Goal: Information Seeking & Learning: Check status

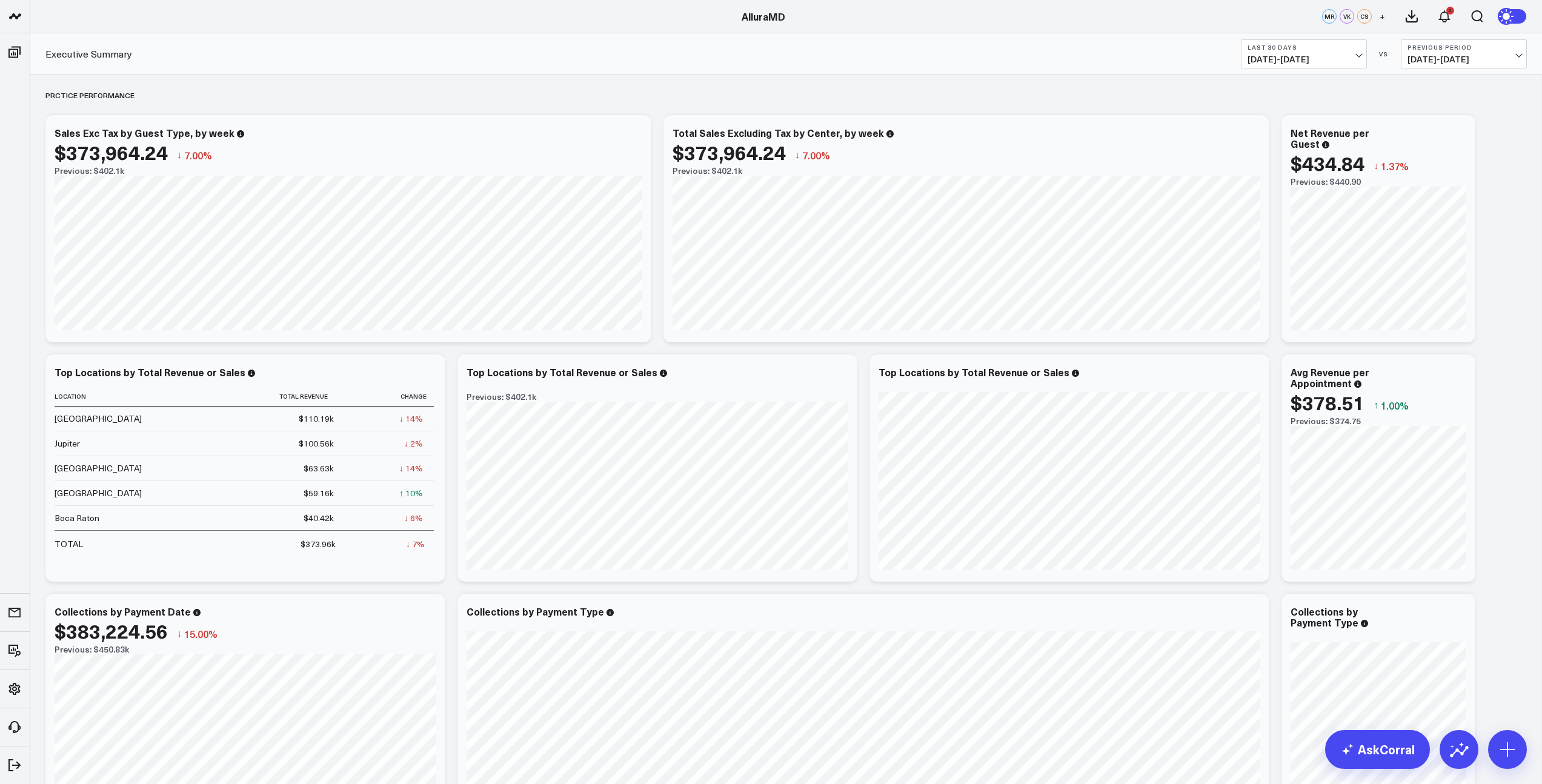
click at [1350, 56] on span "[DATE] - [DATE]" at bounding box center [1304, 59] width 113 height 10
click at [1272, 239] on link "Last Month" at bounding box center [1303, 244] width 124 height 23
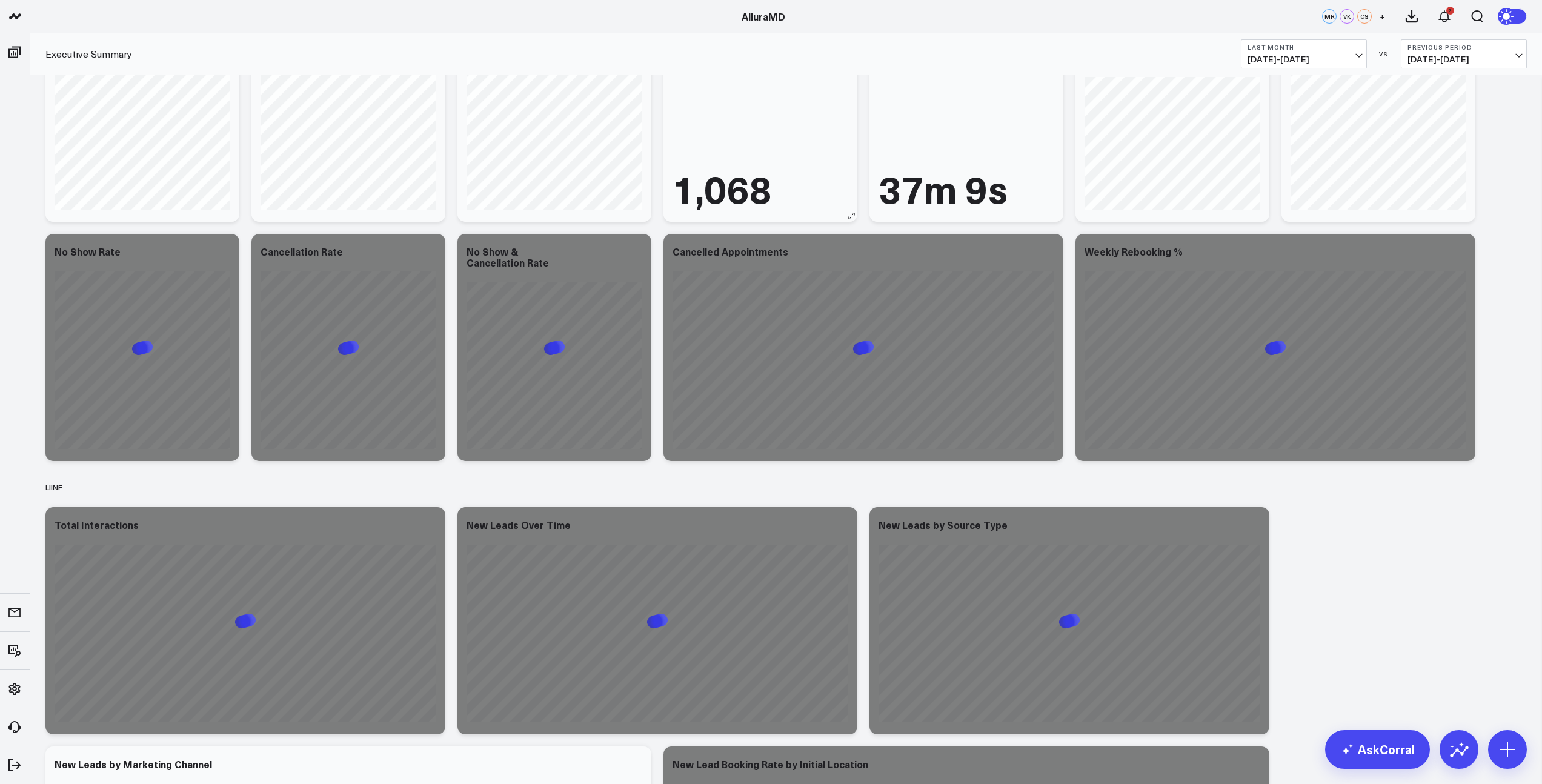
scroll to position [1629, 0]
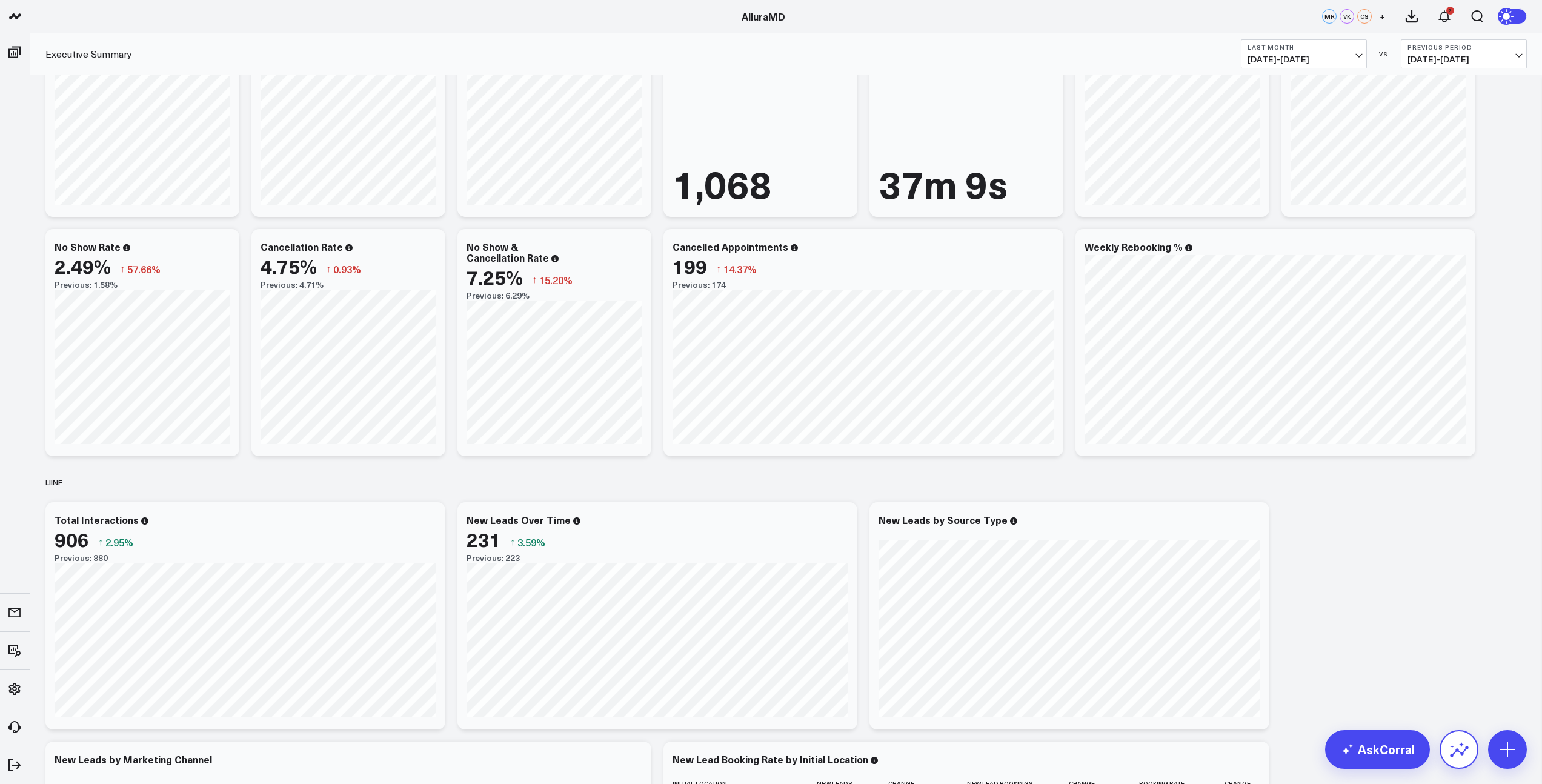
click at [1458, 746] on icon at bounding box center [1458, 749] width 19 height 19
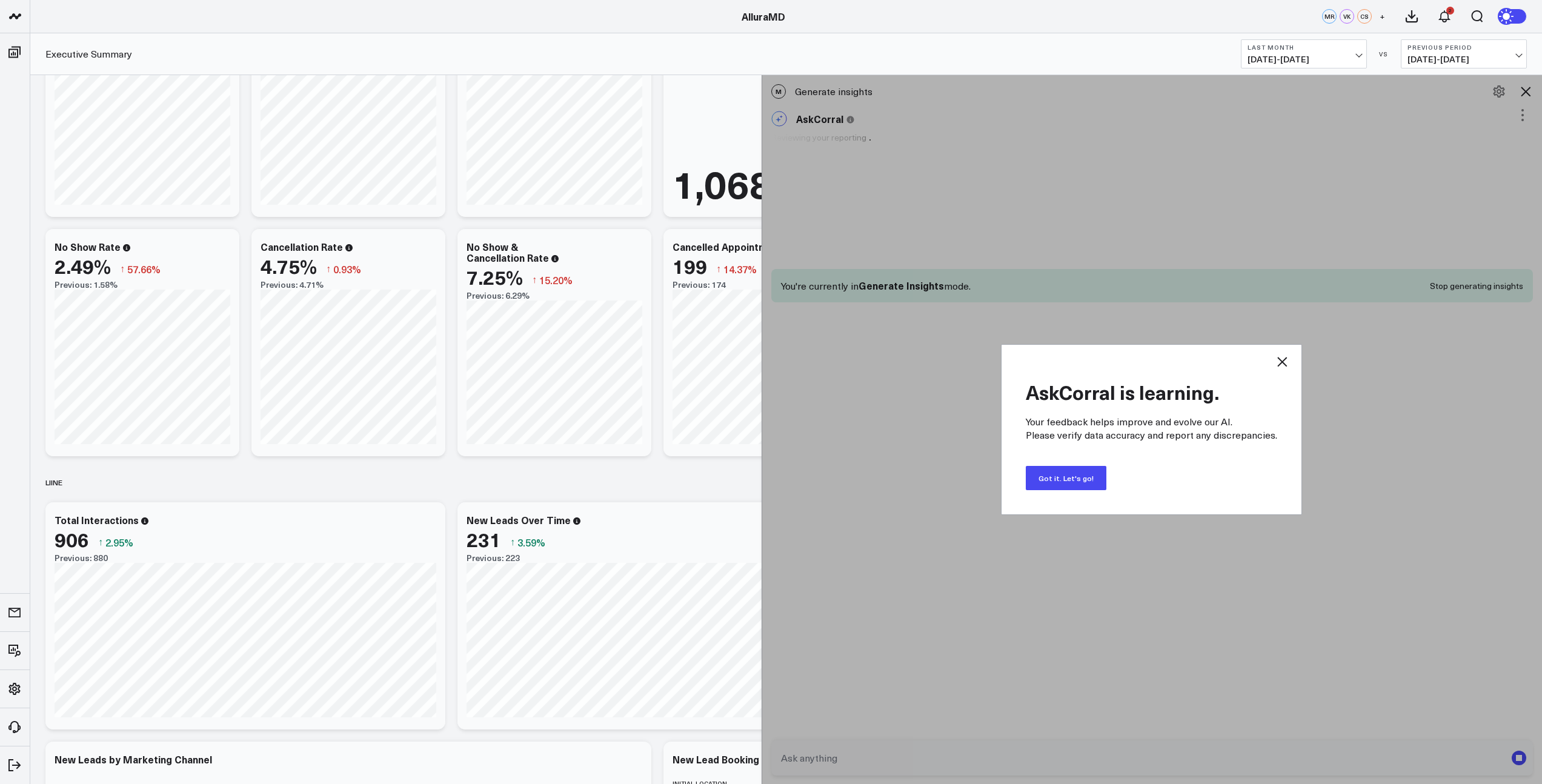
click at [1090, 480] on button "Got it. Let's go!" at bounding box center [1066, 478] width 81 height 25
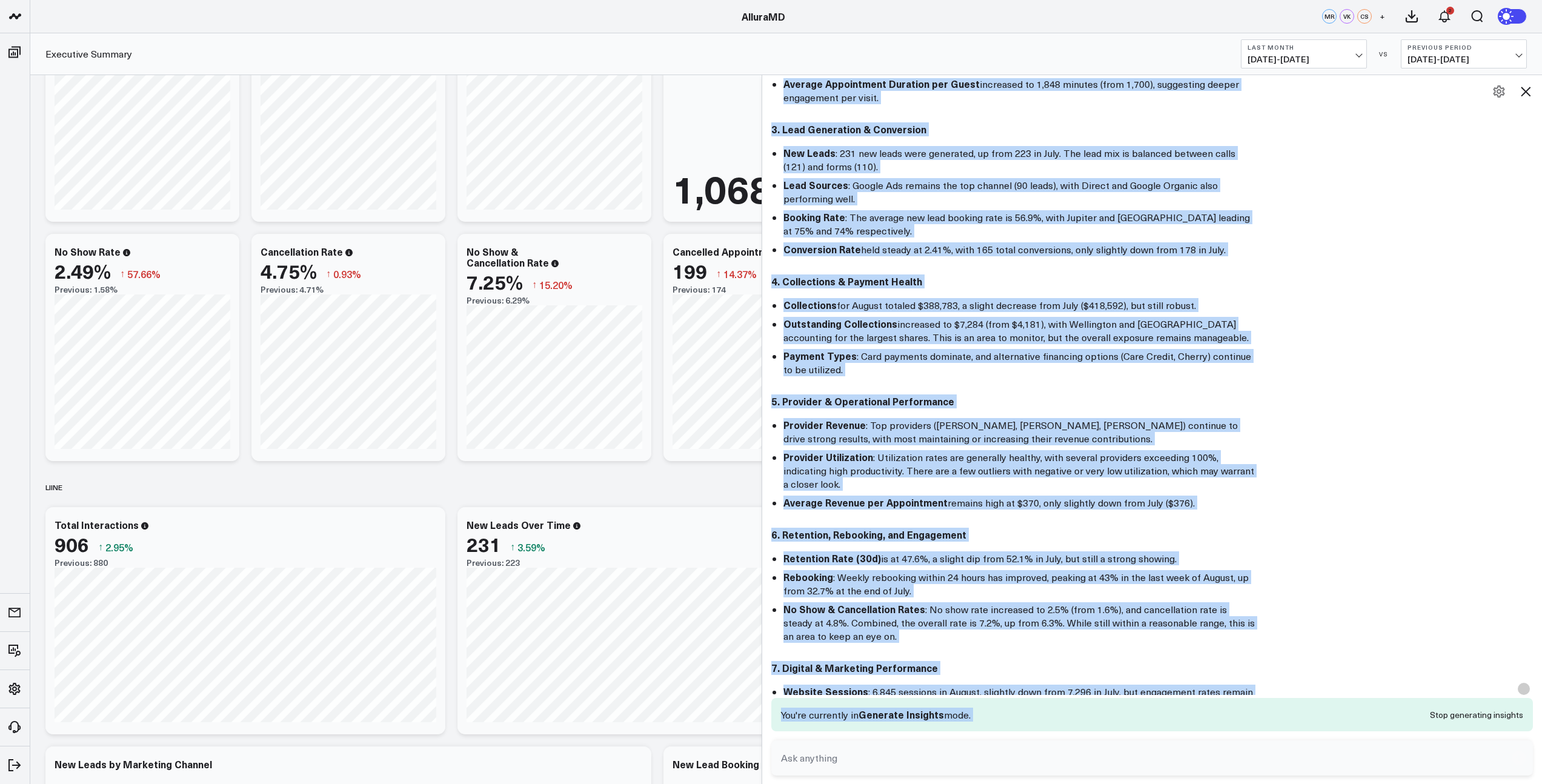
scroll to position [695, 0]
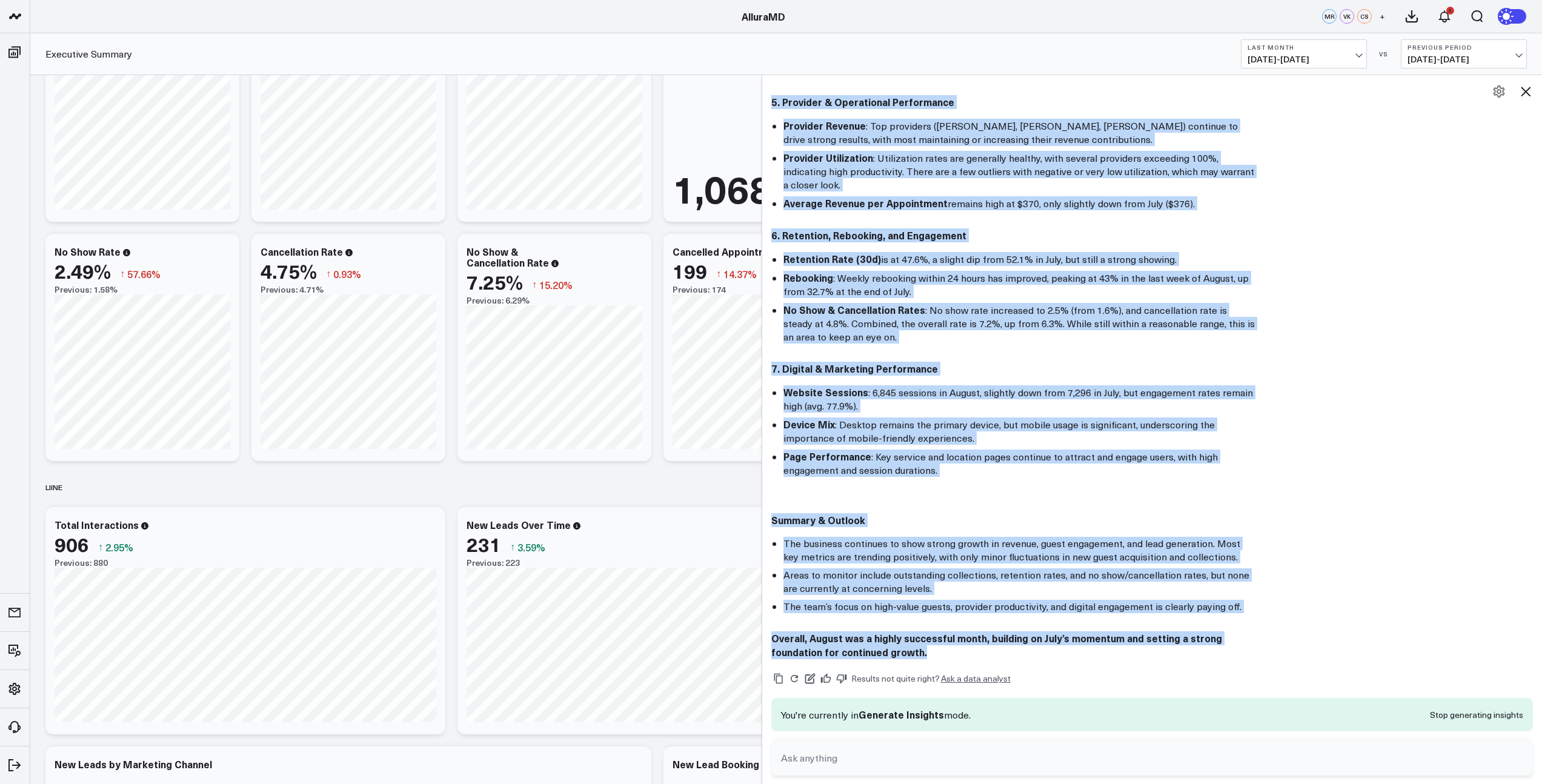
drag, startPoint x: 777, startPoint y: 221, endPoint x: 961, endPoint y: 619, distance: 438.5
click at [961, 619] on div "Here’s a high-level, executive summary of performance for the period [DATE], wi…" at bounding box center [1152, 57] width 762 height 1203
copy div "1. Revenue & Sales Performance Total Revenue for the period reached $400,354, u…"
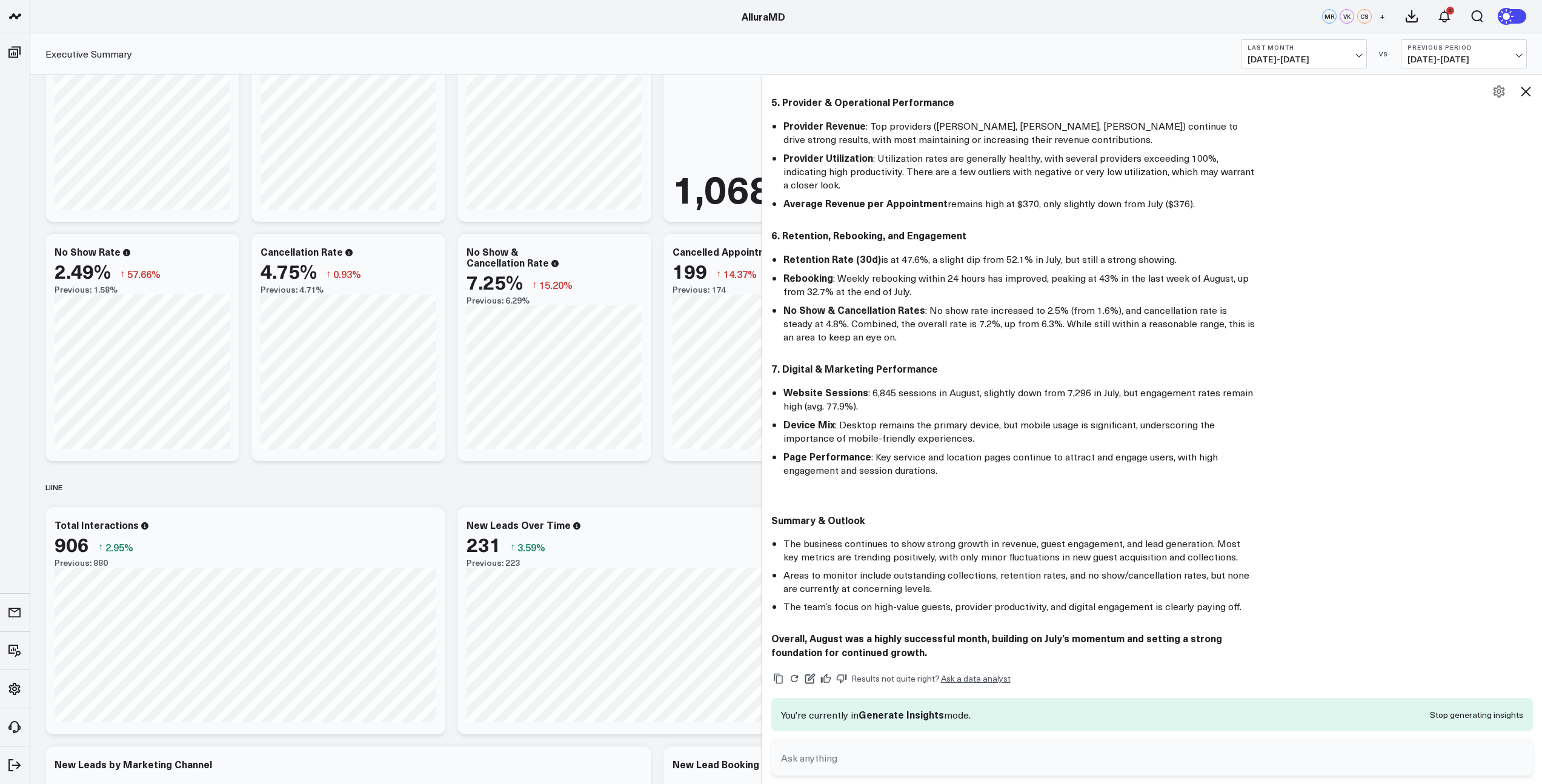
click at [886, 304] on li "No Show & Cancellation Rates : No show rate increased to 2.5% (from 1.6%), and …" at bounding box center [1020, 323] width 473 height 41
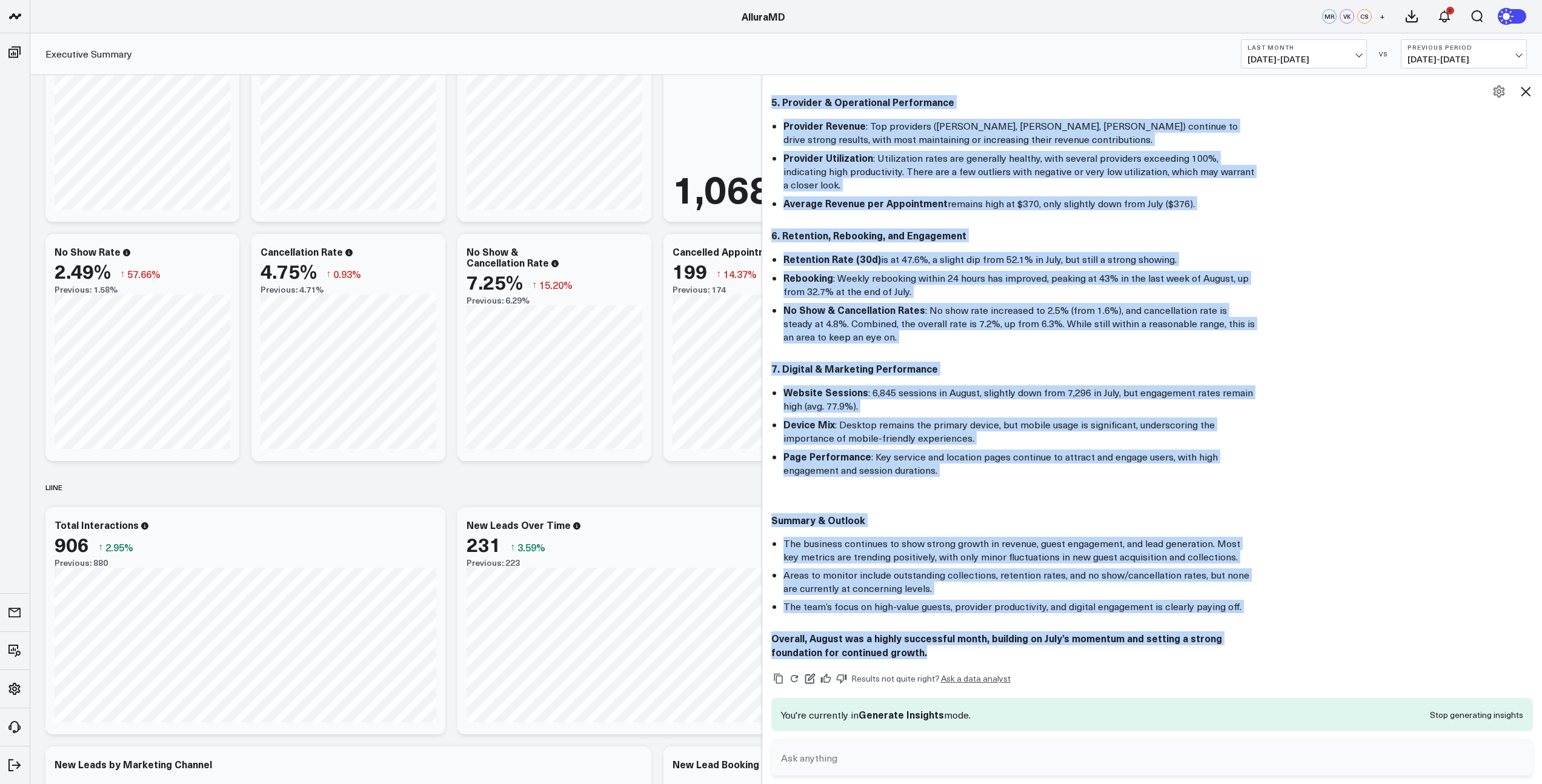
drag, startPoint x: 777, startPoint y: 220, endPoint x: 973, endPoint y: 615, distance: 441.0
click at [973, 615] on div "Here’s a high-level, executive summary of performance for the period [DATE], wi…" at bounding box center [1152, 57] width 762 height 1203
copy div "1. Revenue & Sales Performance Total Revenue for the period reached $400,354, u…"
